Goal: Check status: Check status

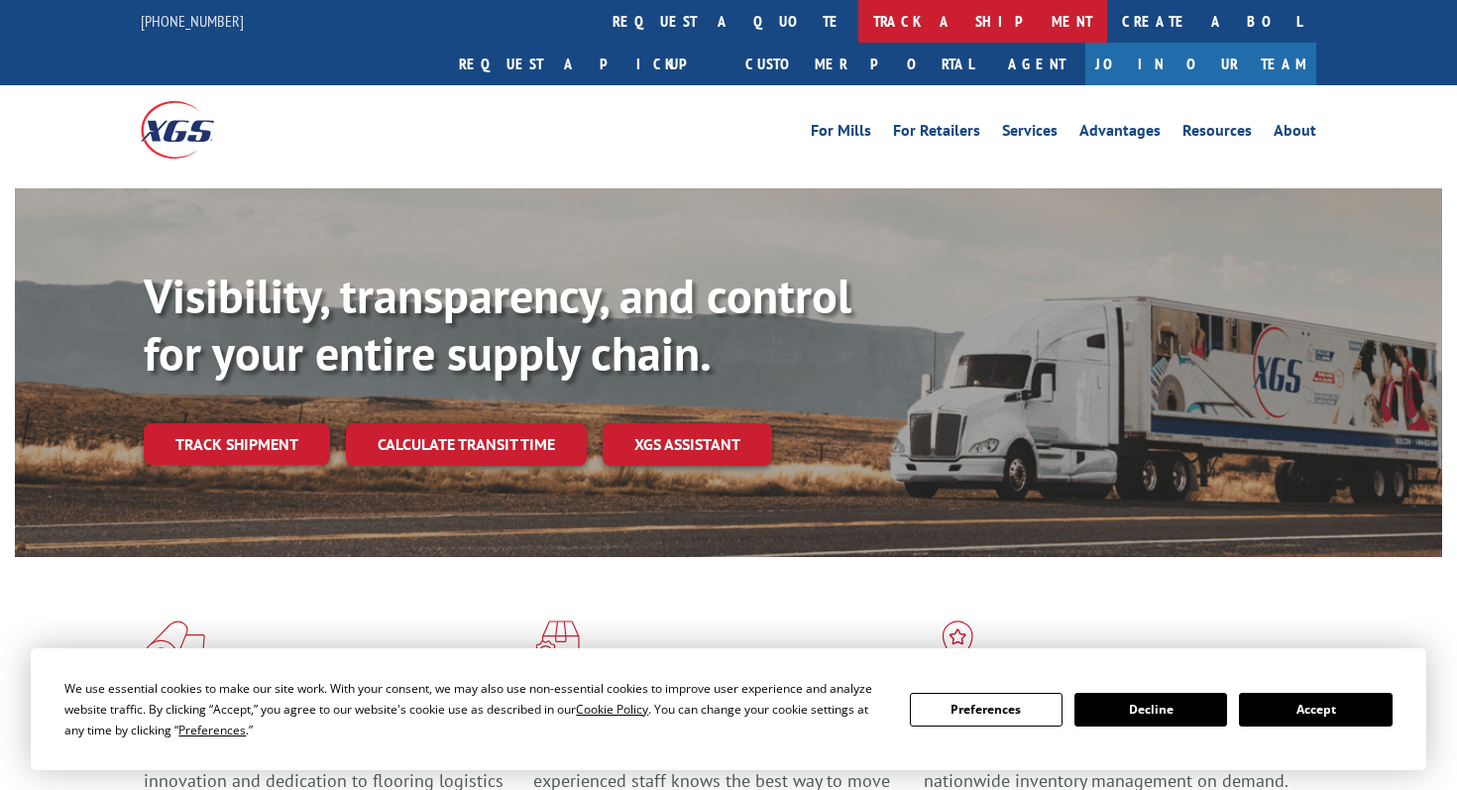
click at [858, 31] on link "track a shipment" at bounding box center [982, 21] width 249 height 43
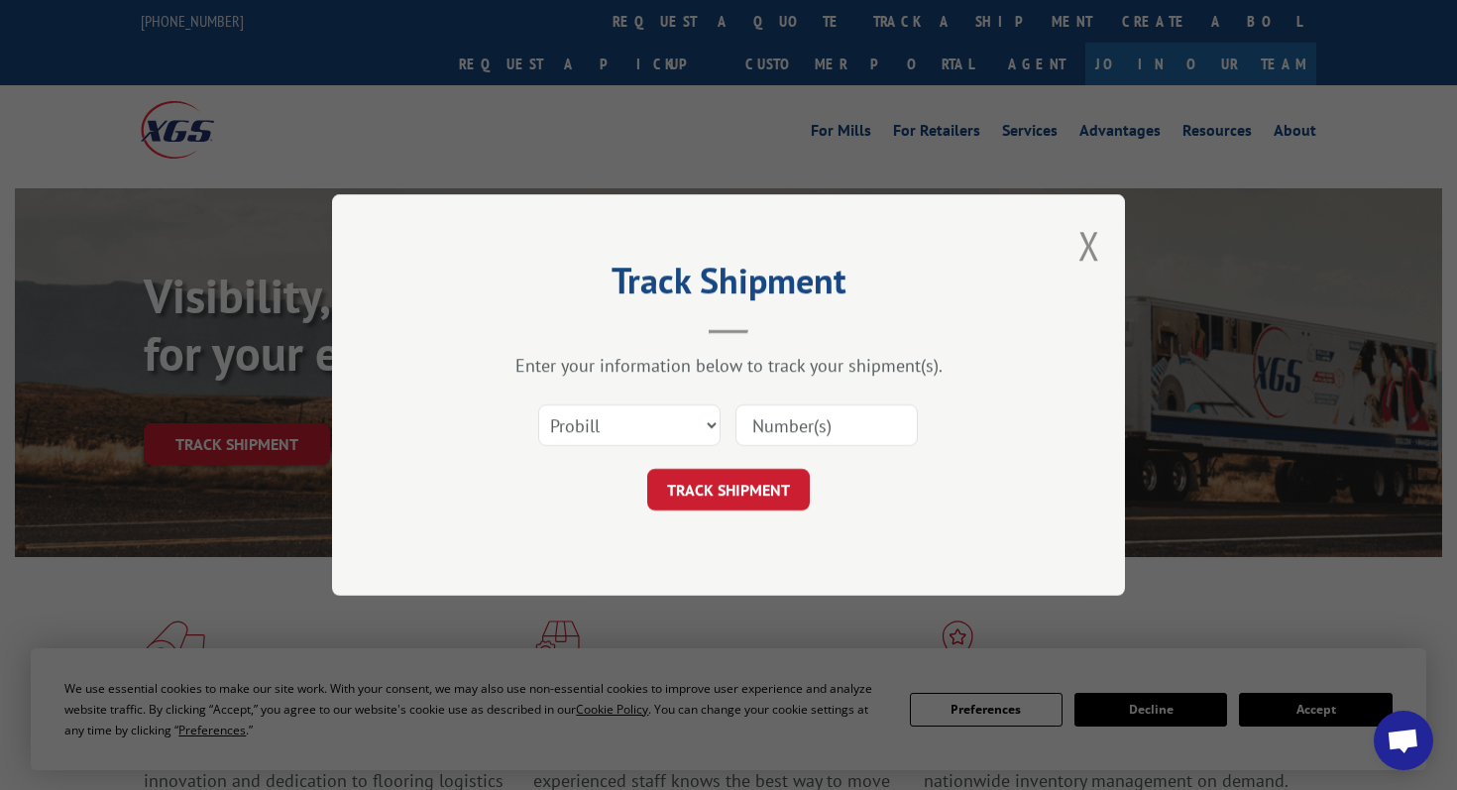
click at [802, 438] on input at bounding box center [826, 425] width 182 height 42
paste input "6874897"
type input "6874897"
click button "TRACK SHIPMENT" at bounding box center [728, 490] width 163 height 42
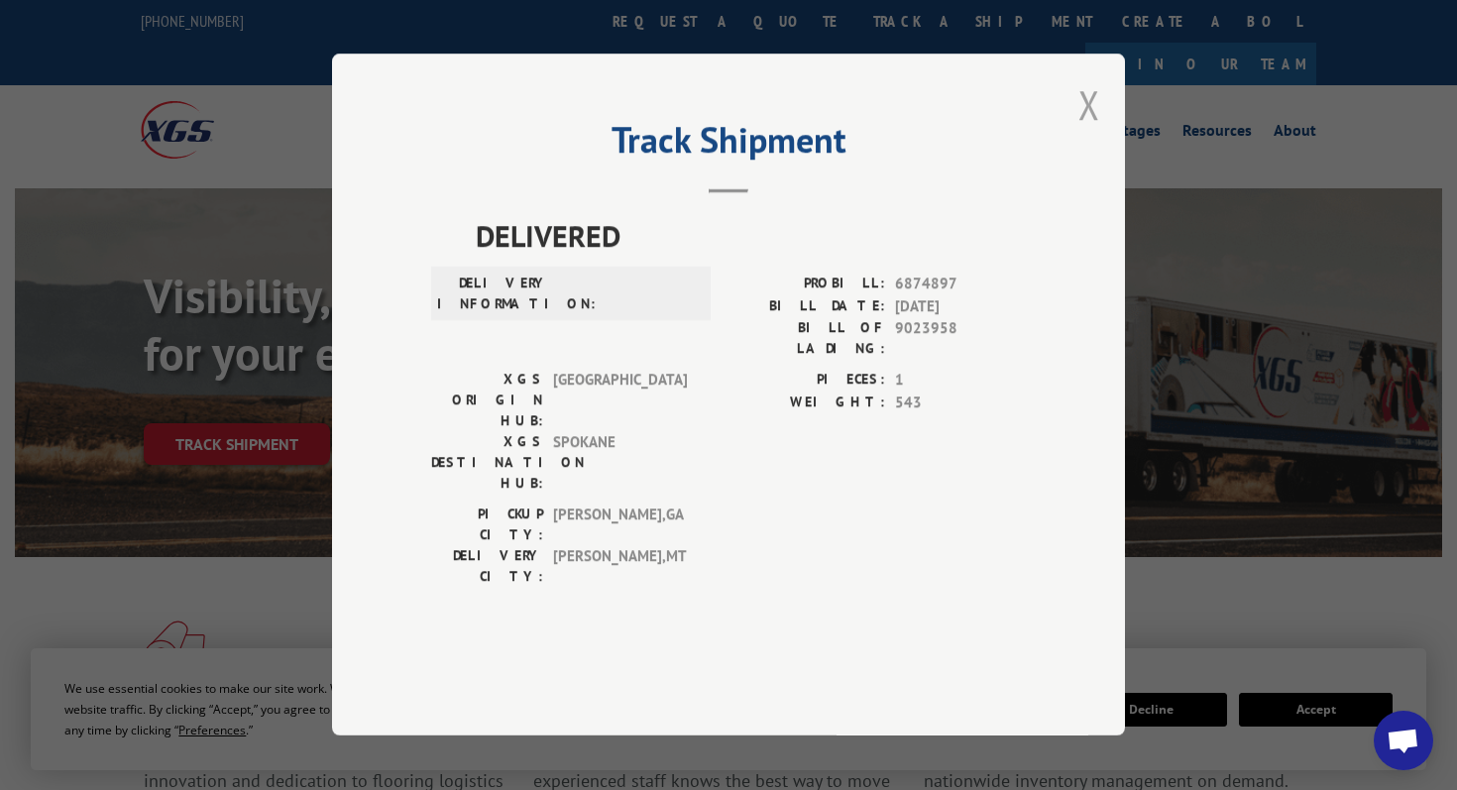
click at [1093, 131] on button "Close modal" at bounding box center [1089, 104] width 22 height 53
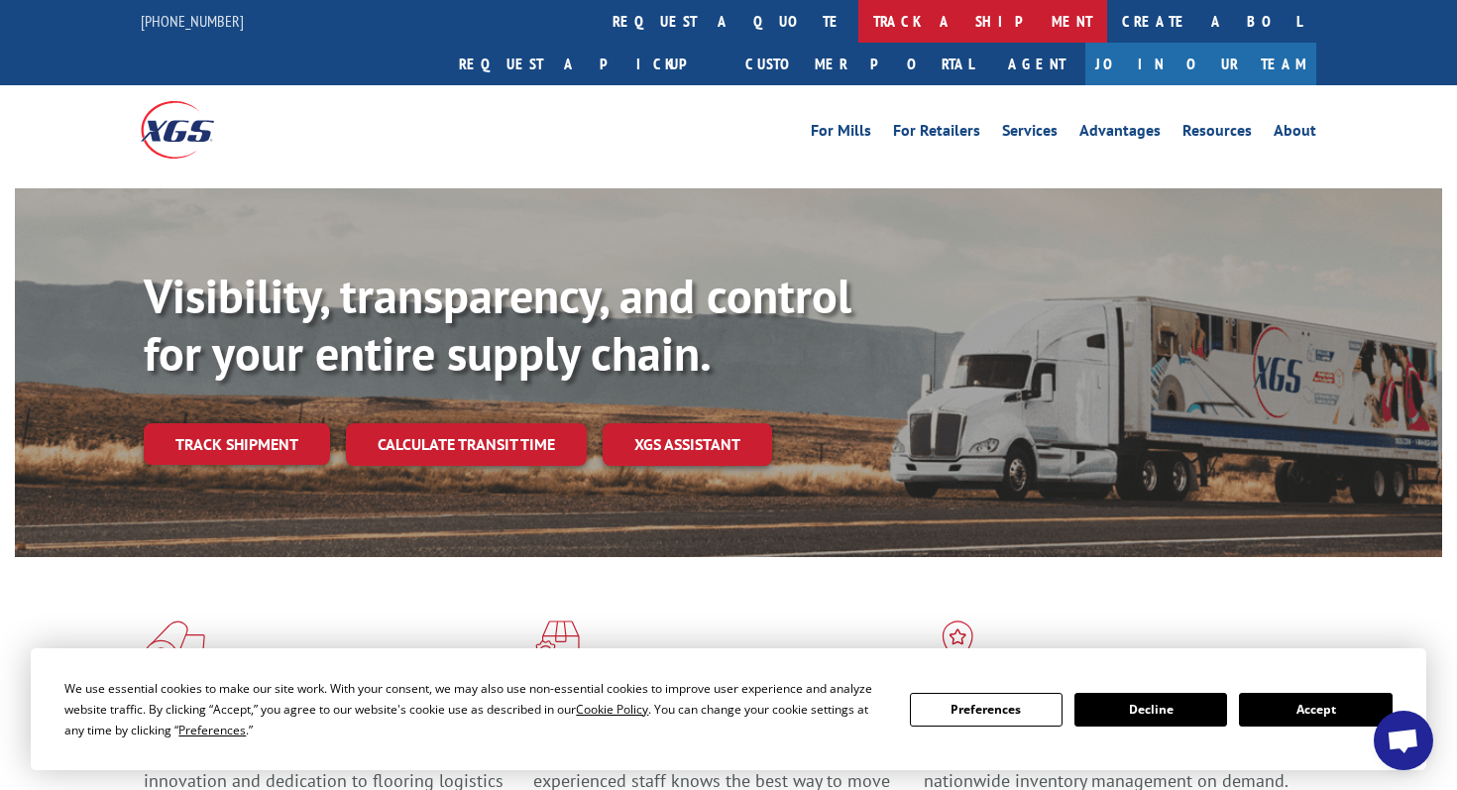
click at [858, 19] on link "track a shipment" at bounding box center [982, 21] width 249 height 43
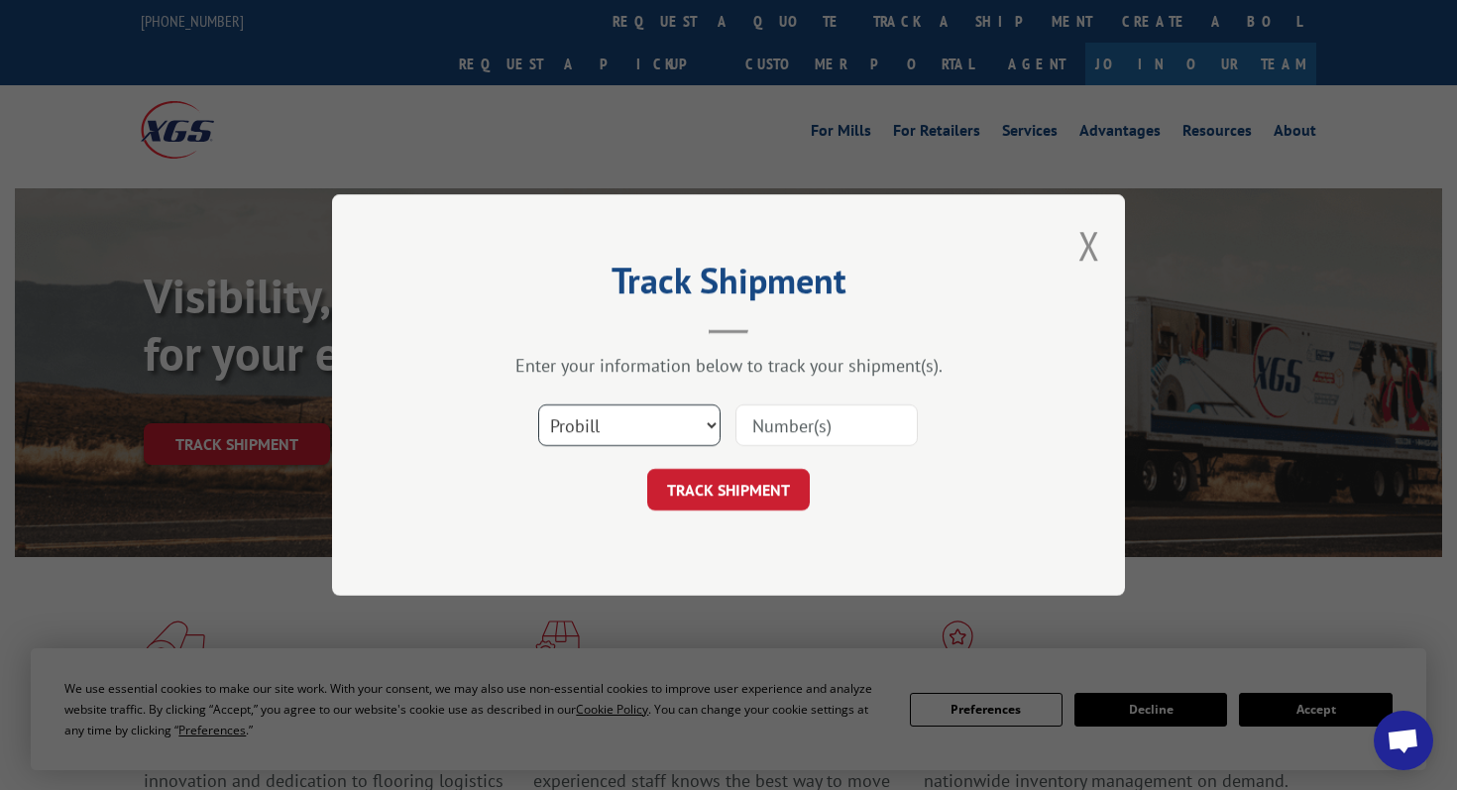
click at [614, 418] on select "Select category... Probill BOL PO" at bounding box center [629, 425] width 182 height 42
select select "bol"
click at [538, 404] on select "Select category... Probill BOL PO" at bounding box center [629, 425] width 182 height 42
click at [774, 428] on input at bounding box center [826, 425] width 182 height 42
paste input "6874897"
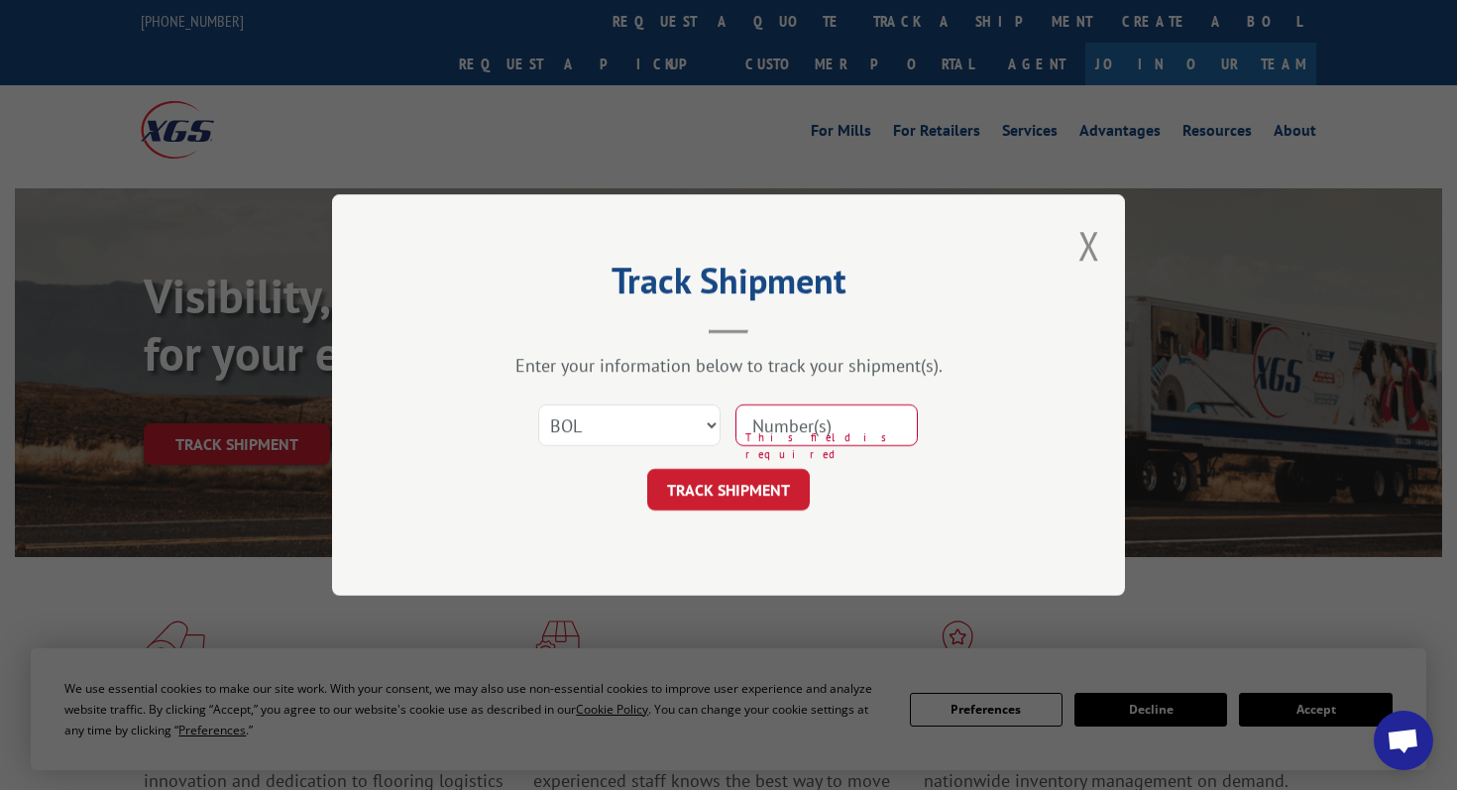
type input "6874897"
click button "TRACK SHIPMENT" at bounding box center [728, 490] width 163 height 42
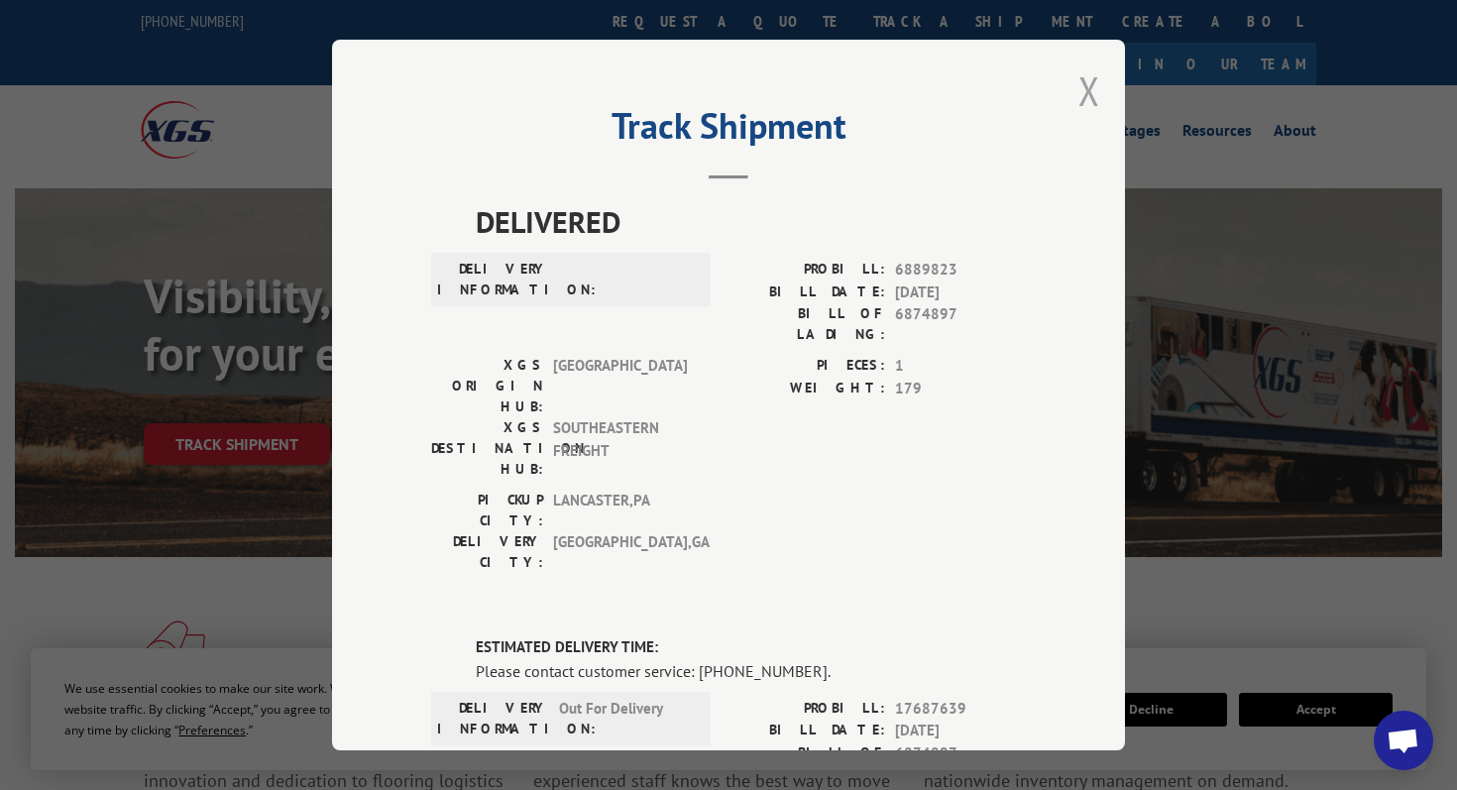
click at [1085, 108] on button "Close modal" at bounding box center [1089, 90] width 22 height 53
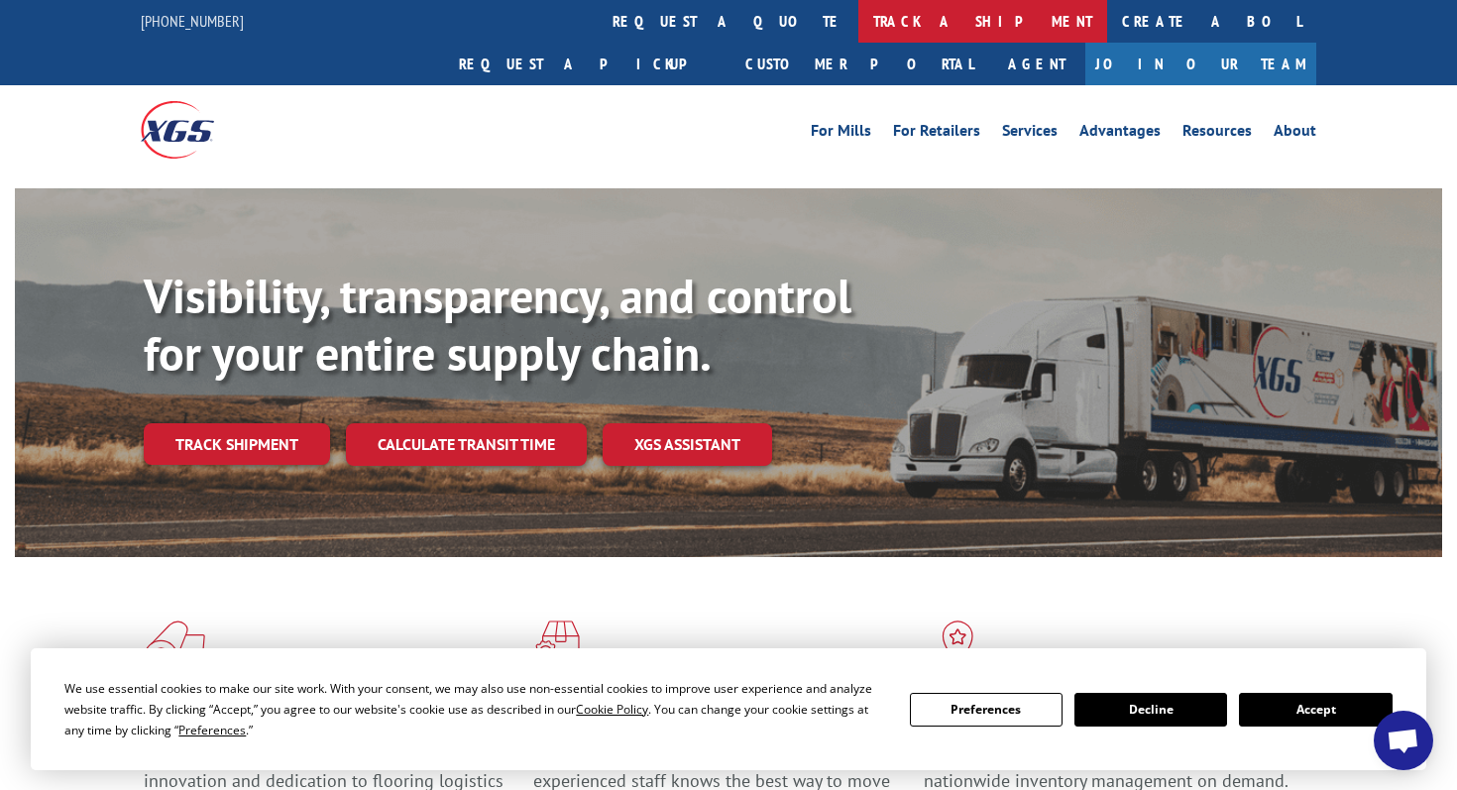
click at [858, 14] on link "track a shipment" at bounding box center [982, 21] width 249 height 43
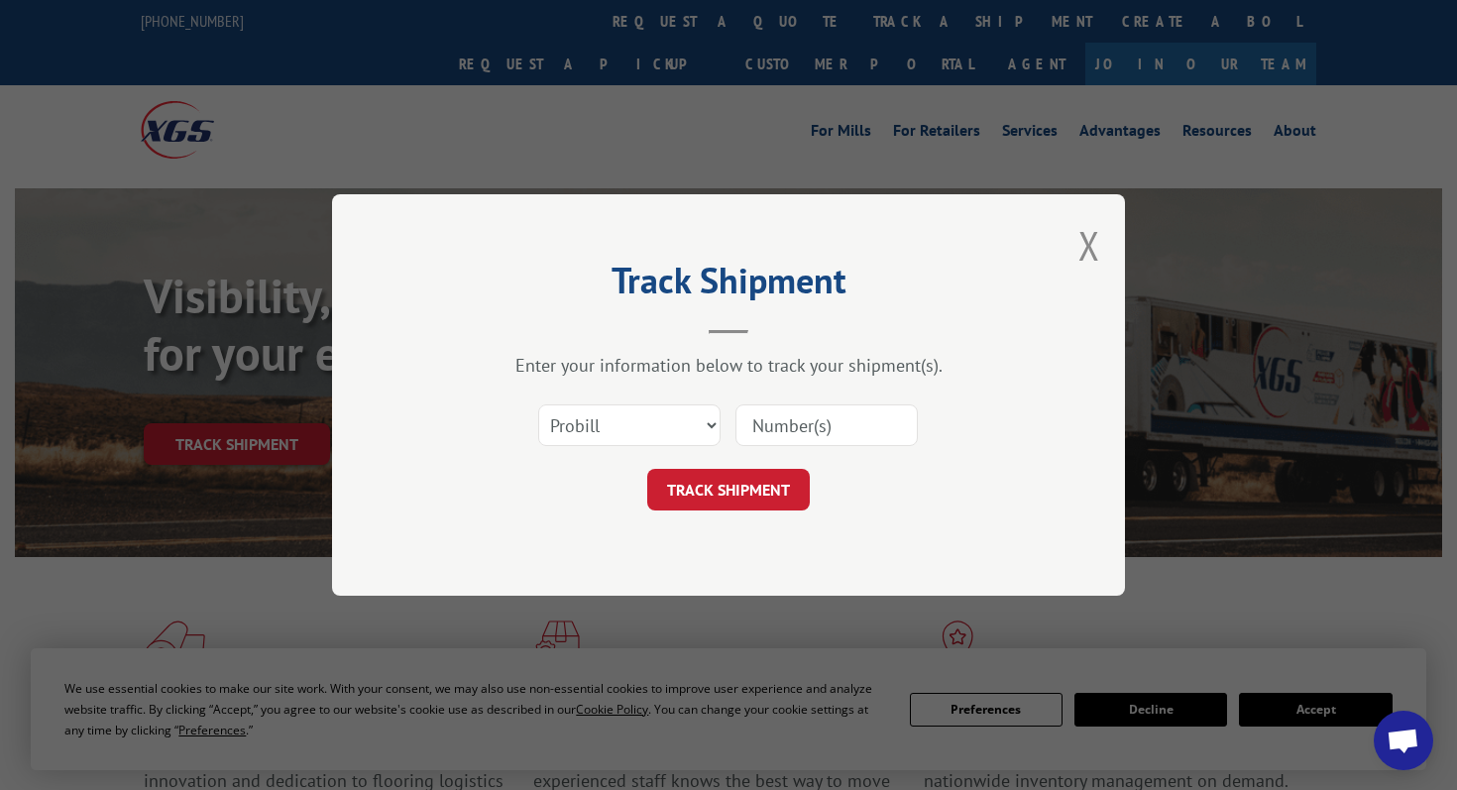
click at [799, 430] on input at bounding box center [826, 425] width 182 height 42
click at [710, 428] on select "Select category... Probill BOL PO" at bounding box center [629, 425] width 182 height 42
select select "bol"
click at [538, 404] on select "Select category... Probill BOL PO" at bounding box center [629, 425] width 182 height 42
click at [782, 424] on input at bounding box center [826, 425] width 182 height 42
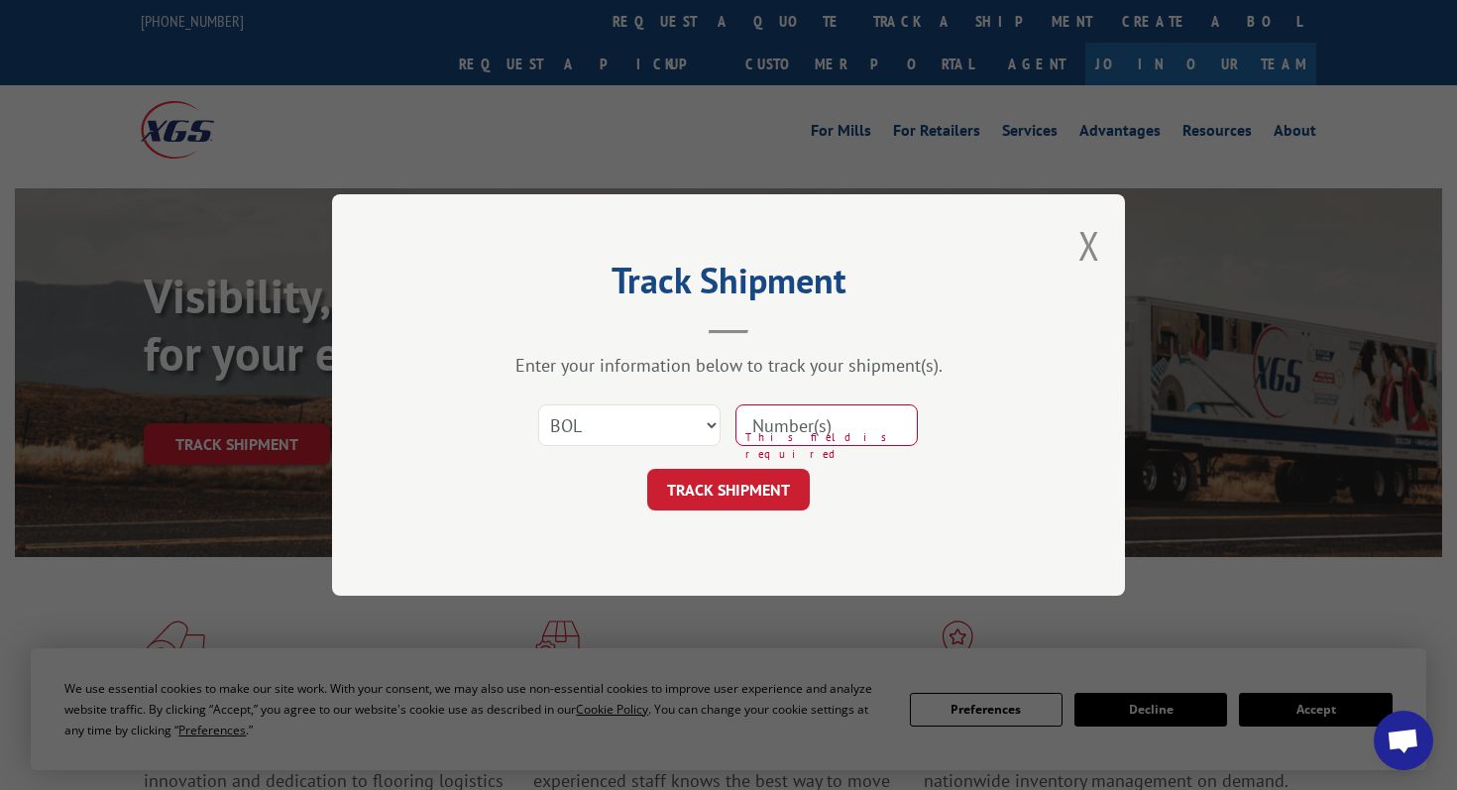
paste input "372874"
type input "372874"
click button "TRACK SHIPMENT" at bounding box center [728, 490] width 163 height 42
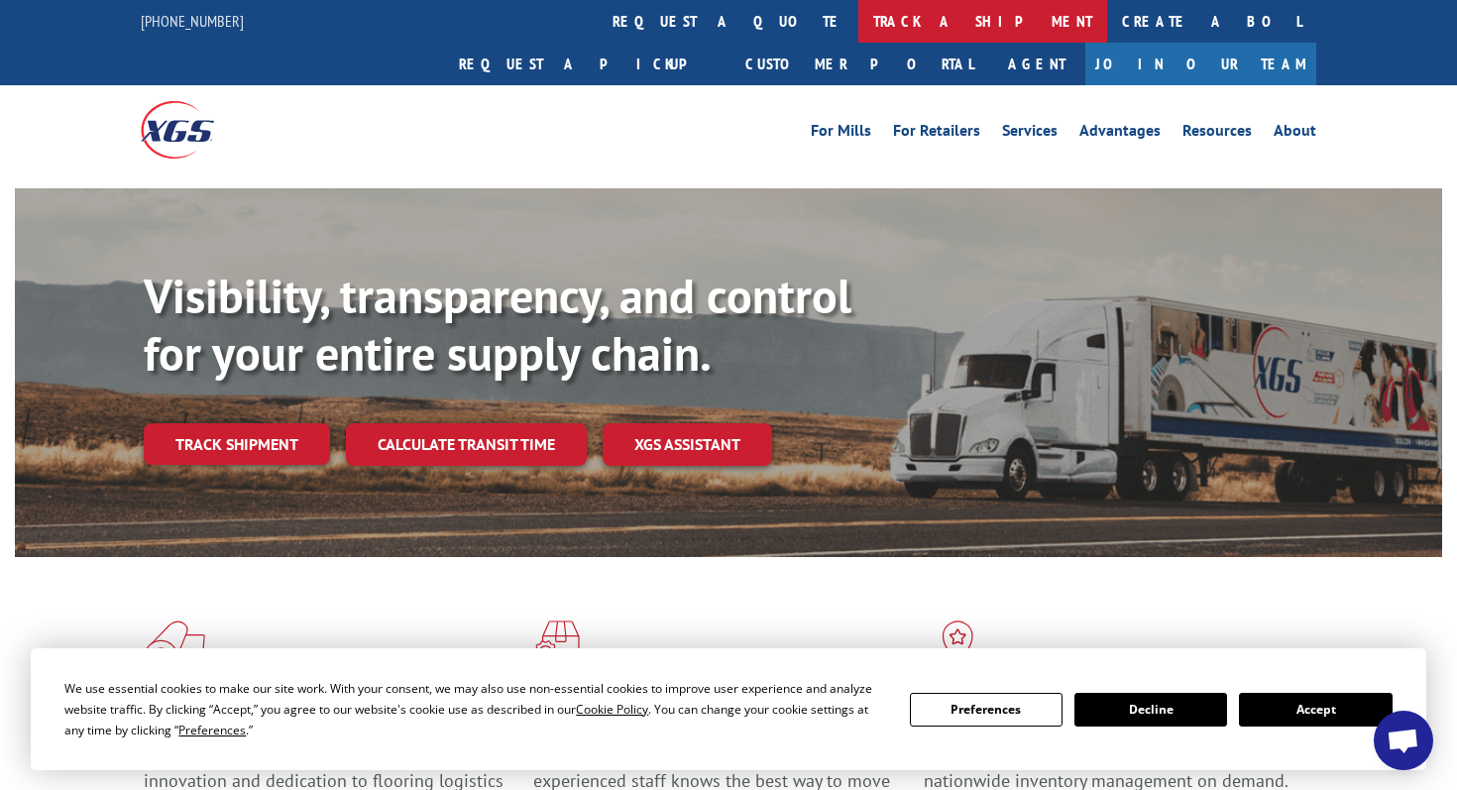
click at [858, 11] on link "track a shipment" at bounding box center [982, 21] width 249 height 43
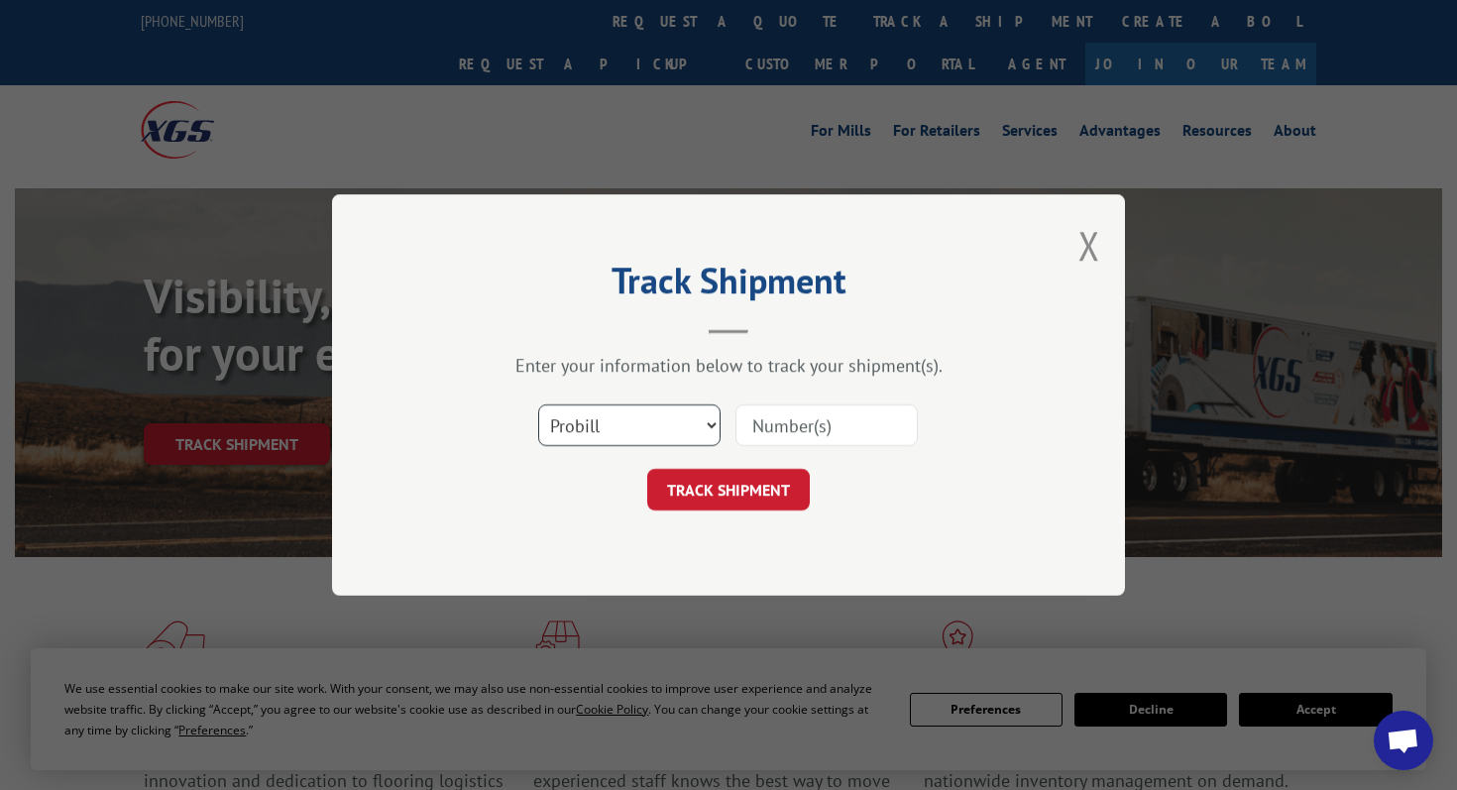
click at [681, 406] on select "Select category... Probill BOL PO" at bounding box center [629, 425] width 182 height 42
select select "bol"
click at [538, 404] on select "Select category... Probill BOL PO" at bounding box center [629, 425] width 182 height 42
click at [762, 432] on input at bounding box center [826, 425] width 182 height 42
paste input "243864"
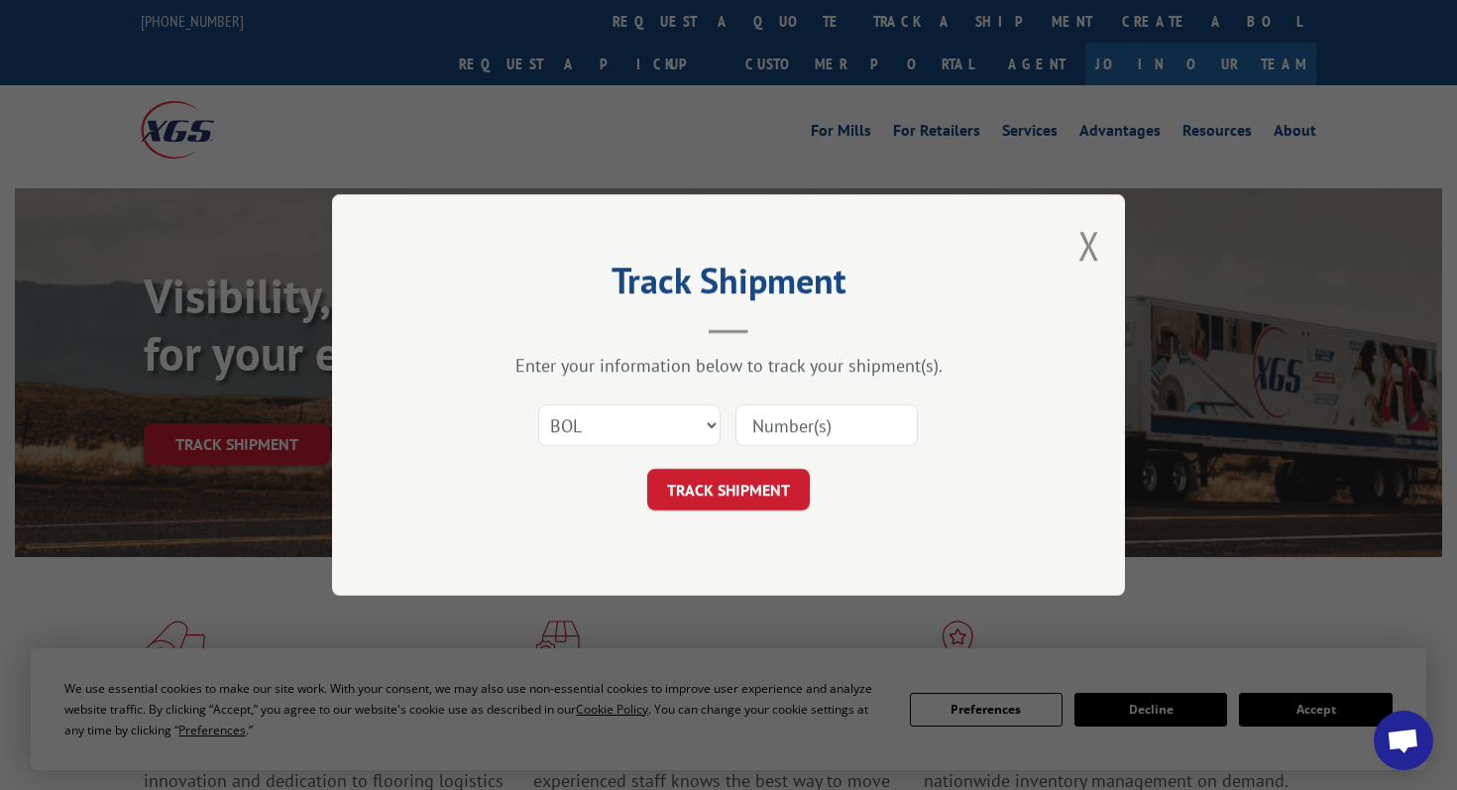
type input "243864"
click button "TRACK SHIPMENT" at bounding box center [728, 490] width 163 height 42
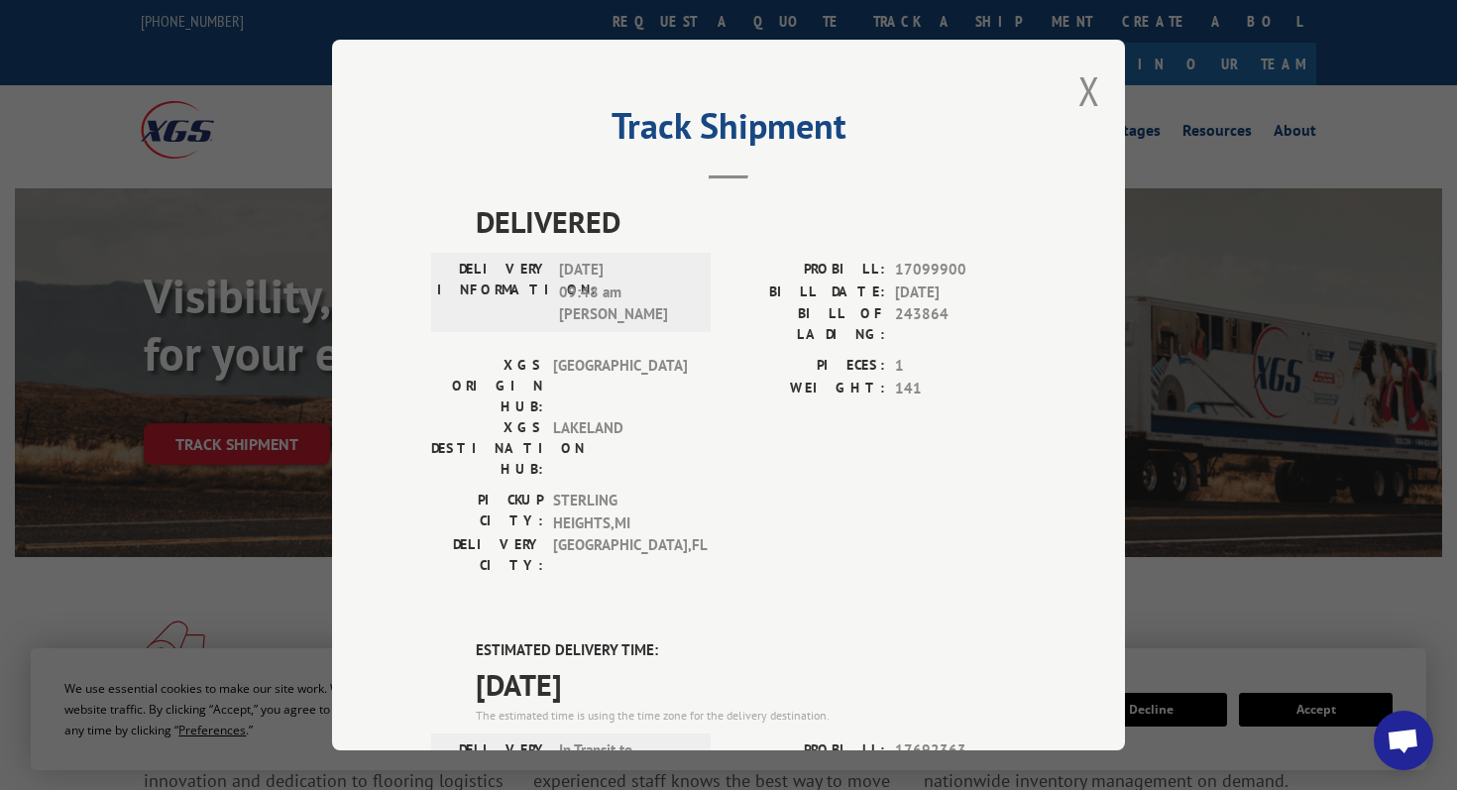
click at [1091, 101] on button "Close modal" at bounding box center [1089, 90] width 22 height 53
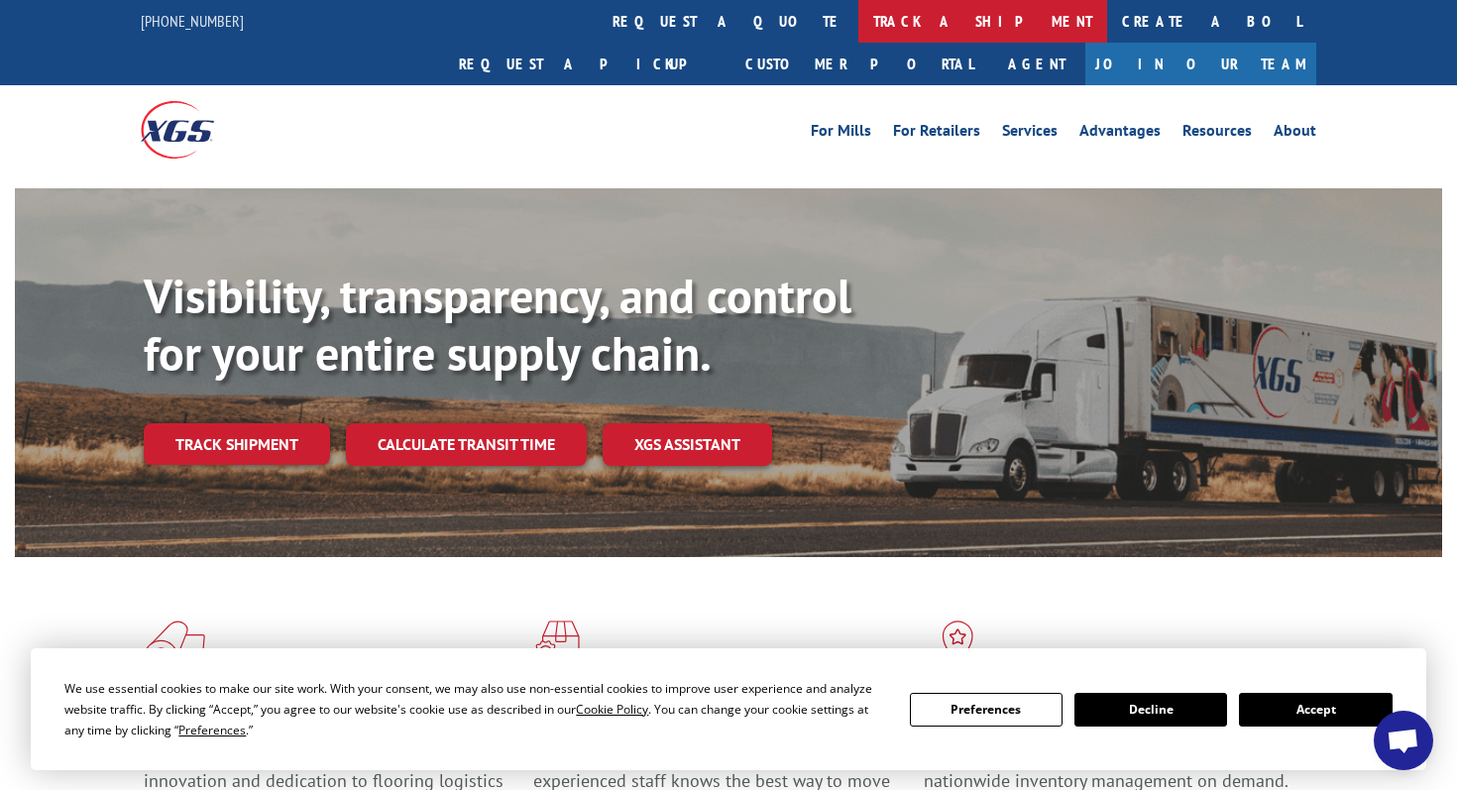
click at [858, 25] on link "track a shipment" at bounding box center [982, 21] width 249 height 43
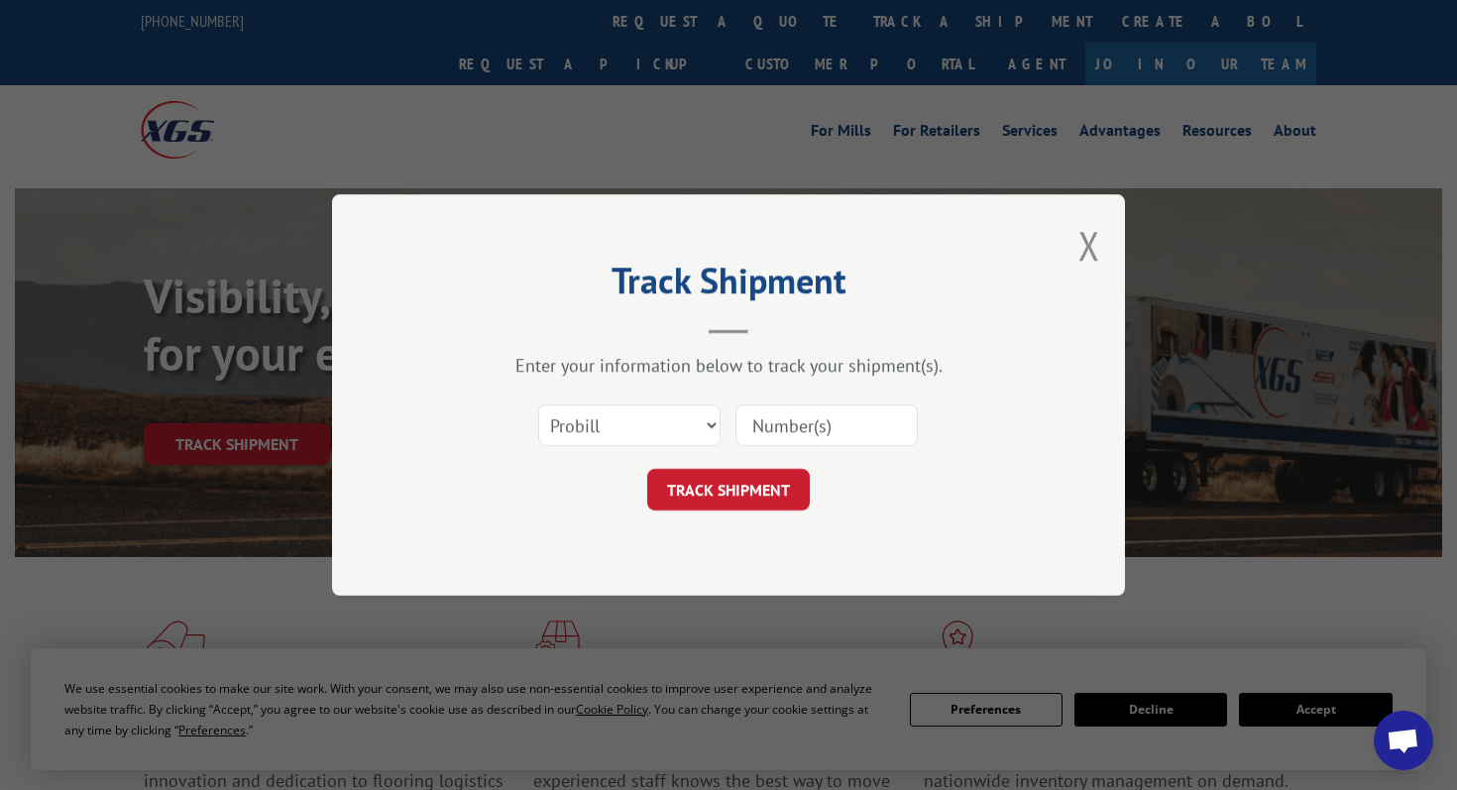
click at [768, 437] on input at bounding box center [826, 425] width 182 height 42
paste input "17673163"
type input "17673163"
click button "TRACK SHIPMENT" at bounding box center [728, 490] width 163 height 42
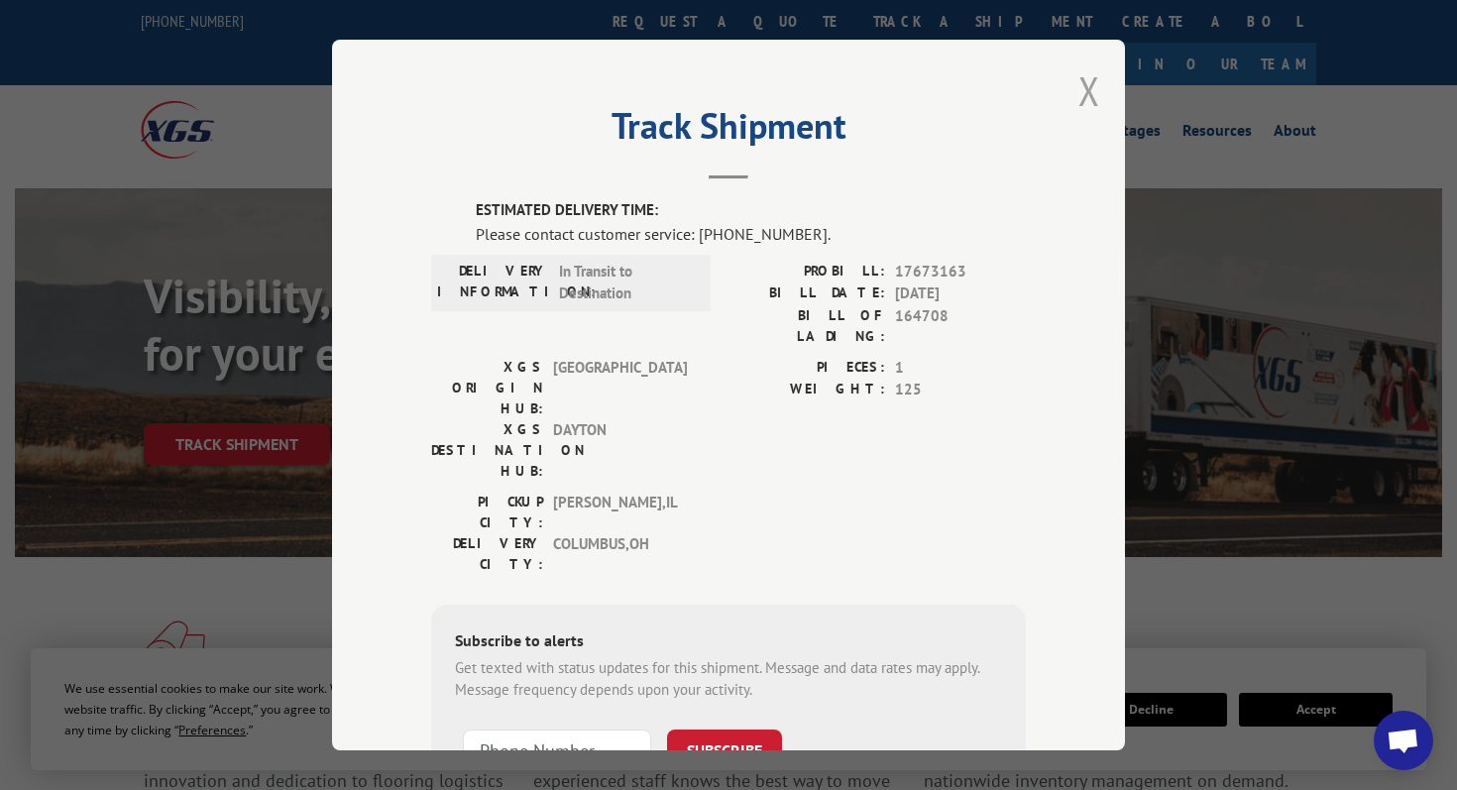
click at [1083, 90] on button "Close modal" at bounding box center [1089, 90] width 22 height 53
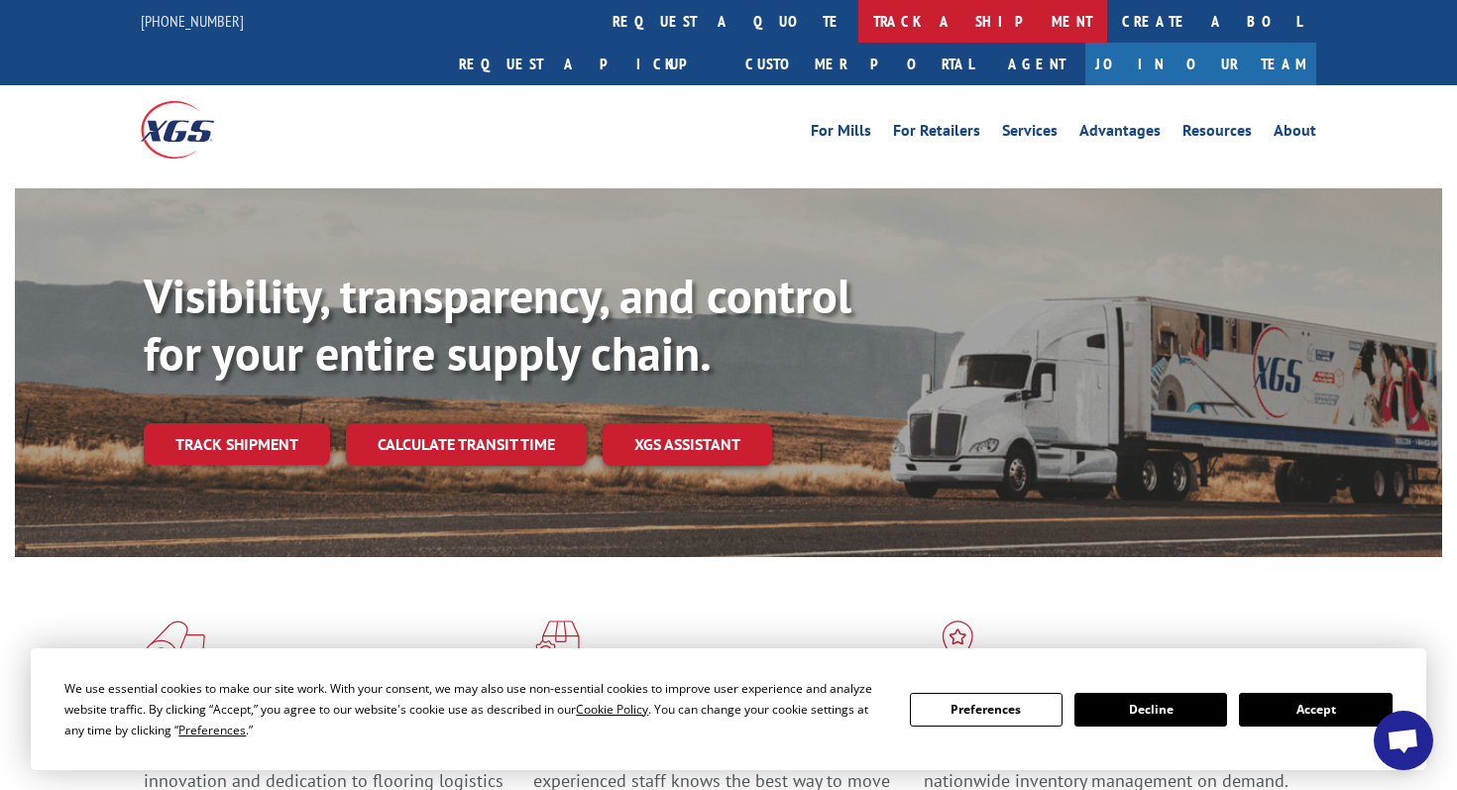
click at [858, 15] on link "track a shipment" at bounding box center [982, 21] width 249 height 43
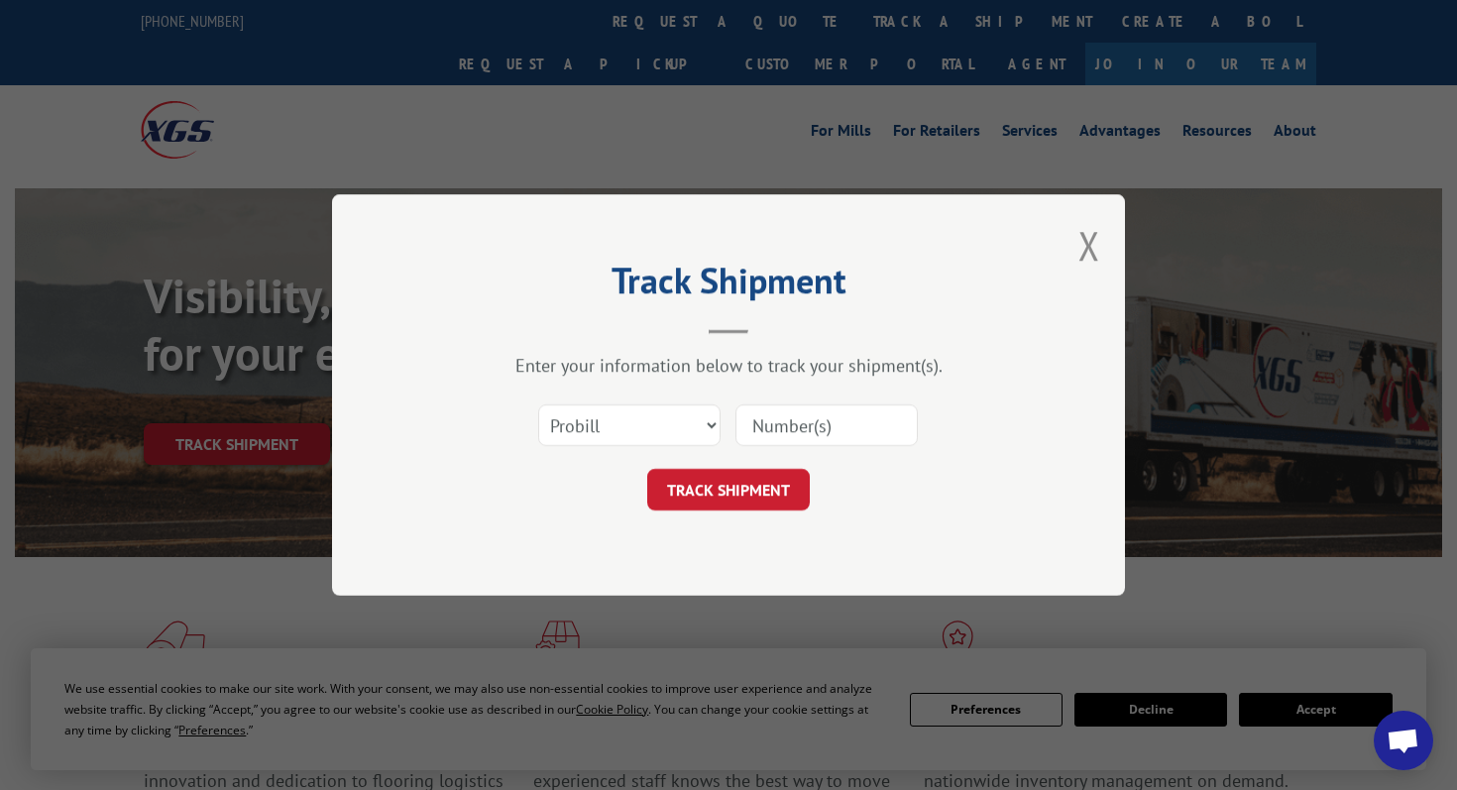
click at [807, 425] on input at bounding box center [826, 425] width 182 height 42
paste input "16288859"
type input "16288859"
click button "TRACK SHIPMENT" at bounding box center [728, 490] width 163 height 42
